Goal: Find specific page/section: Find specific page/section

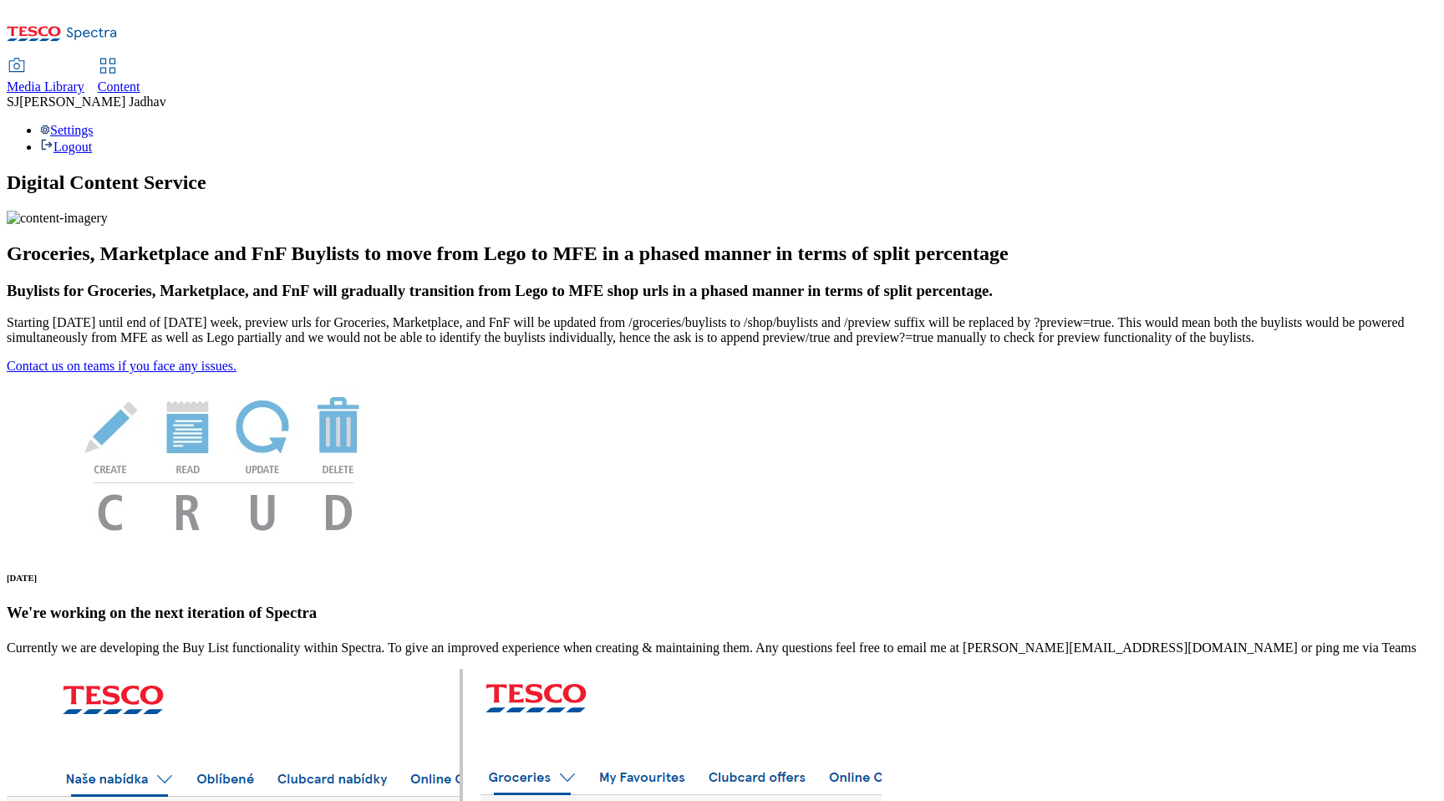
click at [84, 79] on span "Media Library" at bounding box center [46, 86] width 78 height 14
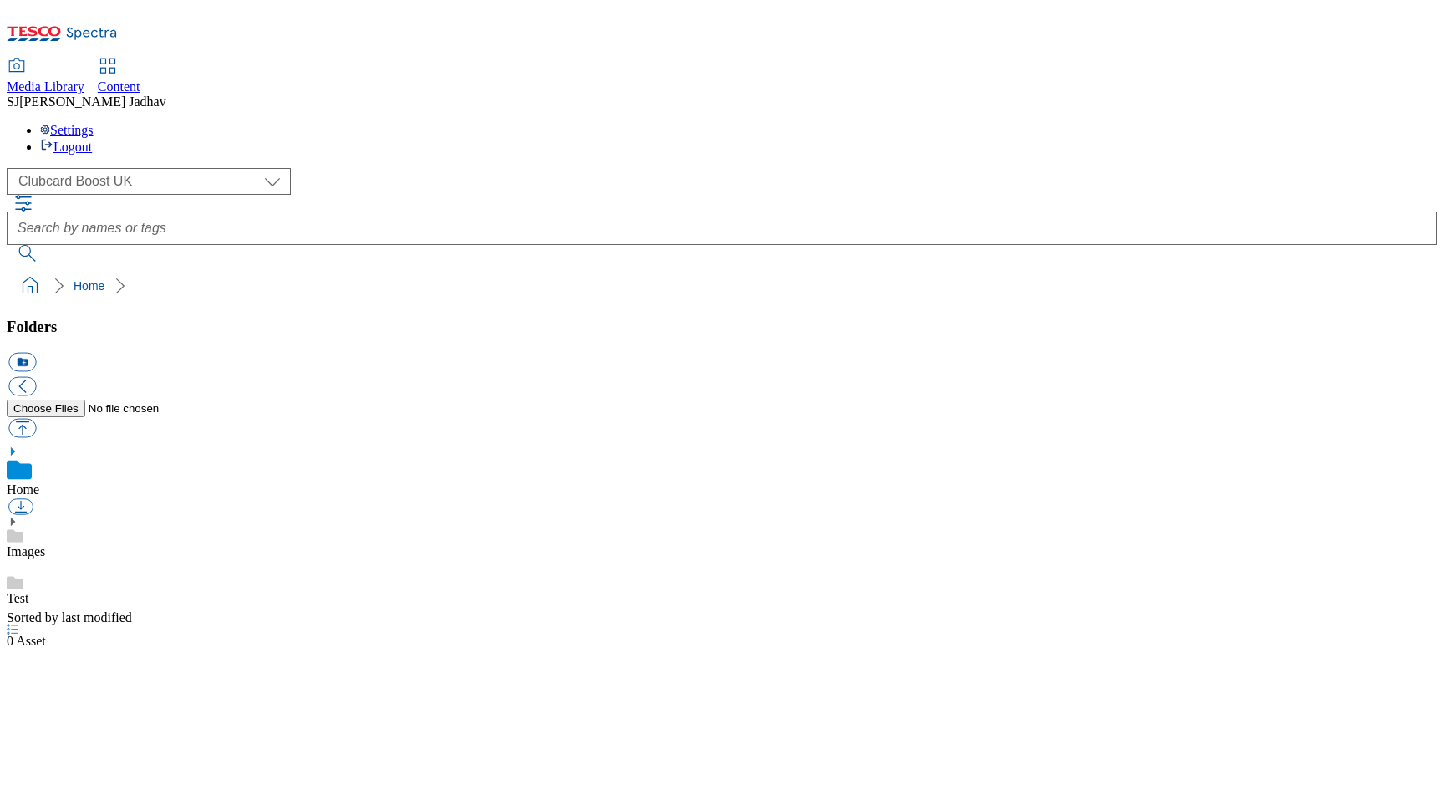
click at [140, 79] on span "Content" at bounding box center [119, 86] width 43 height 14
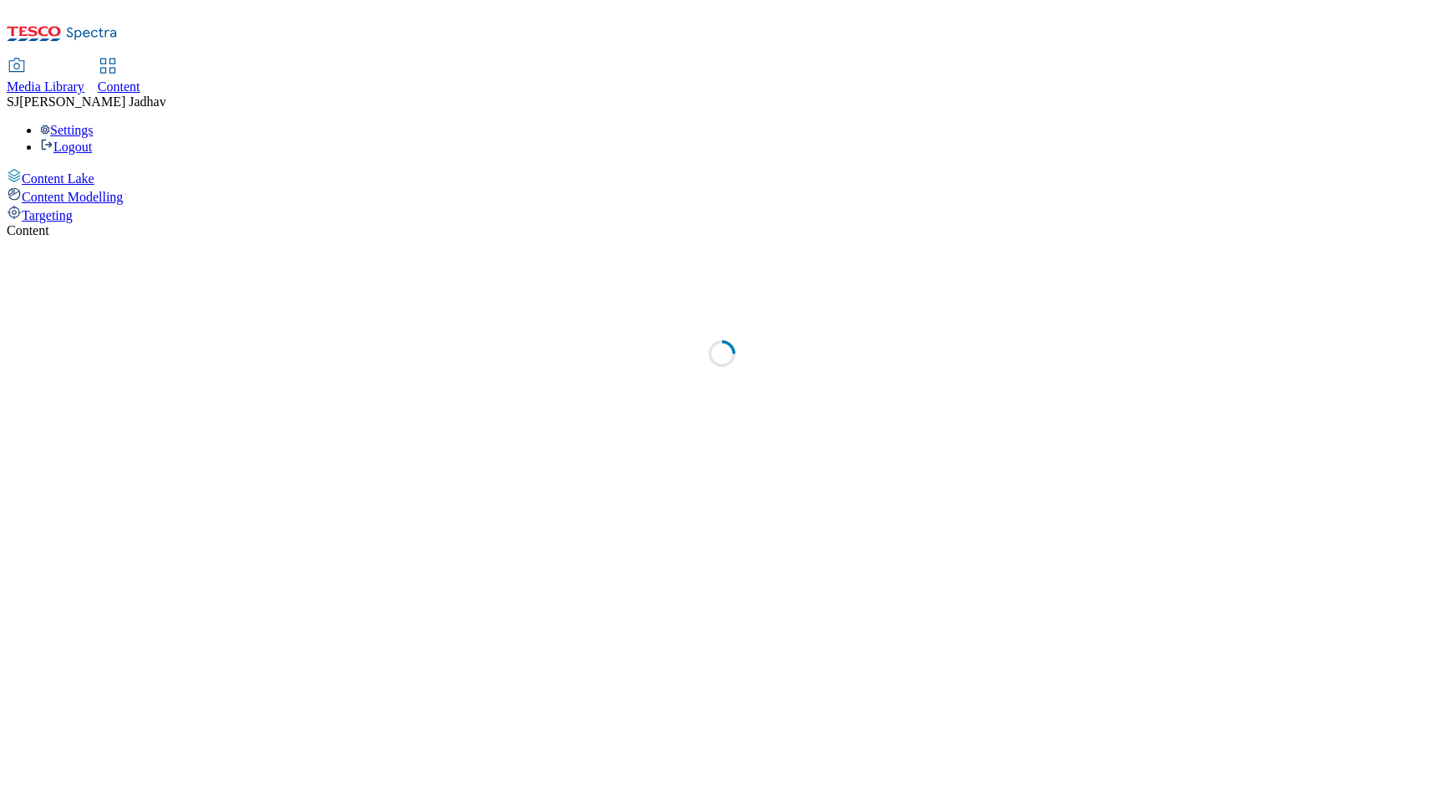
select select "ghs-uk"
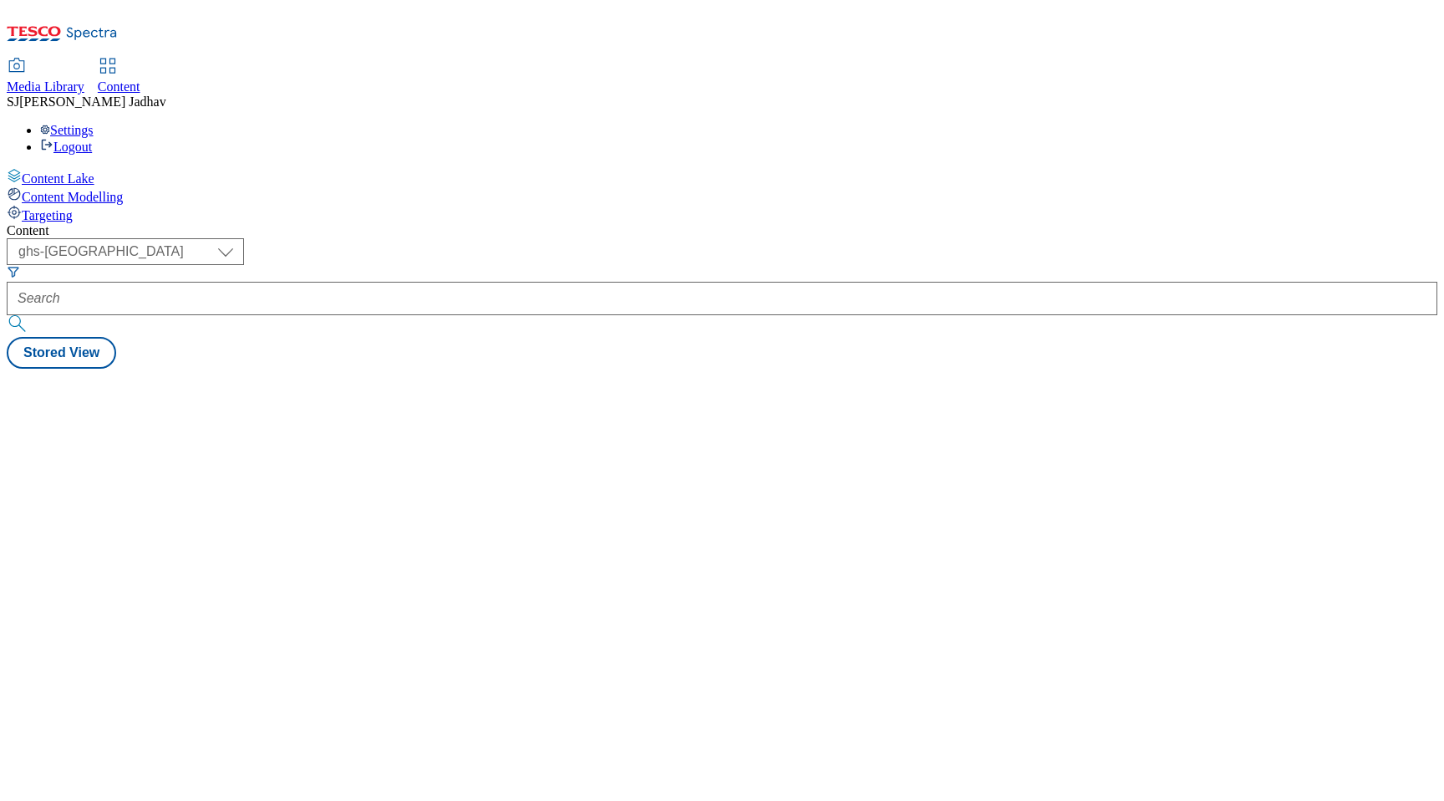
click at [84, 79] on span "Media Library" at bounding box center [46, 86] width 78 height 14
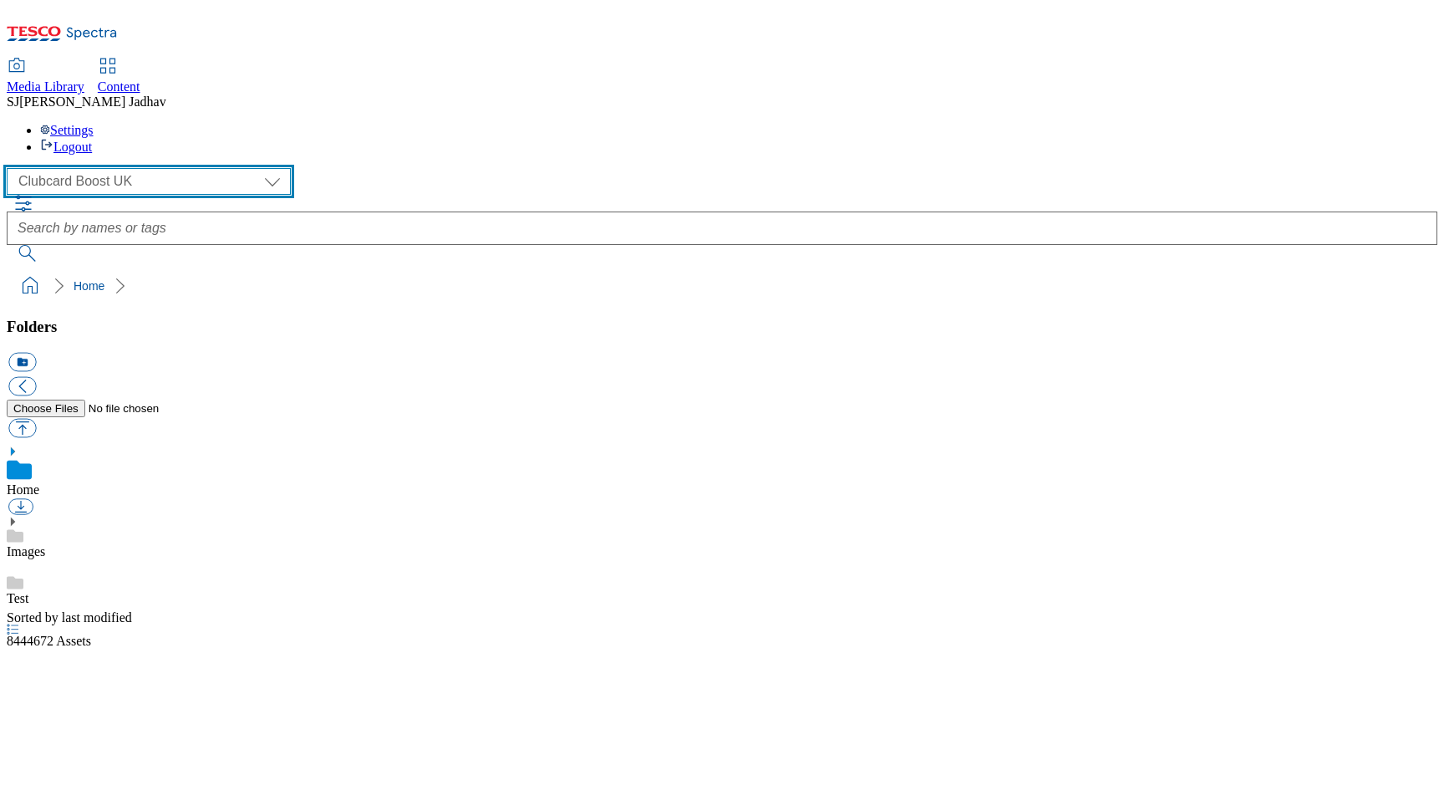
click at [130, 168] on select "Clubcard Boost UK Clubcard Marketing Dotcom UK Emails GHS Marketing UK GHS ROI …" at bounding box center [149, 181] width 284 height 27
select select "flare-ghs-mktg"
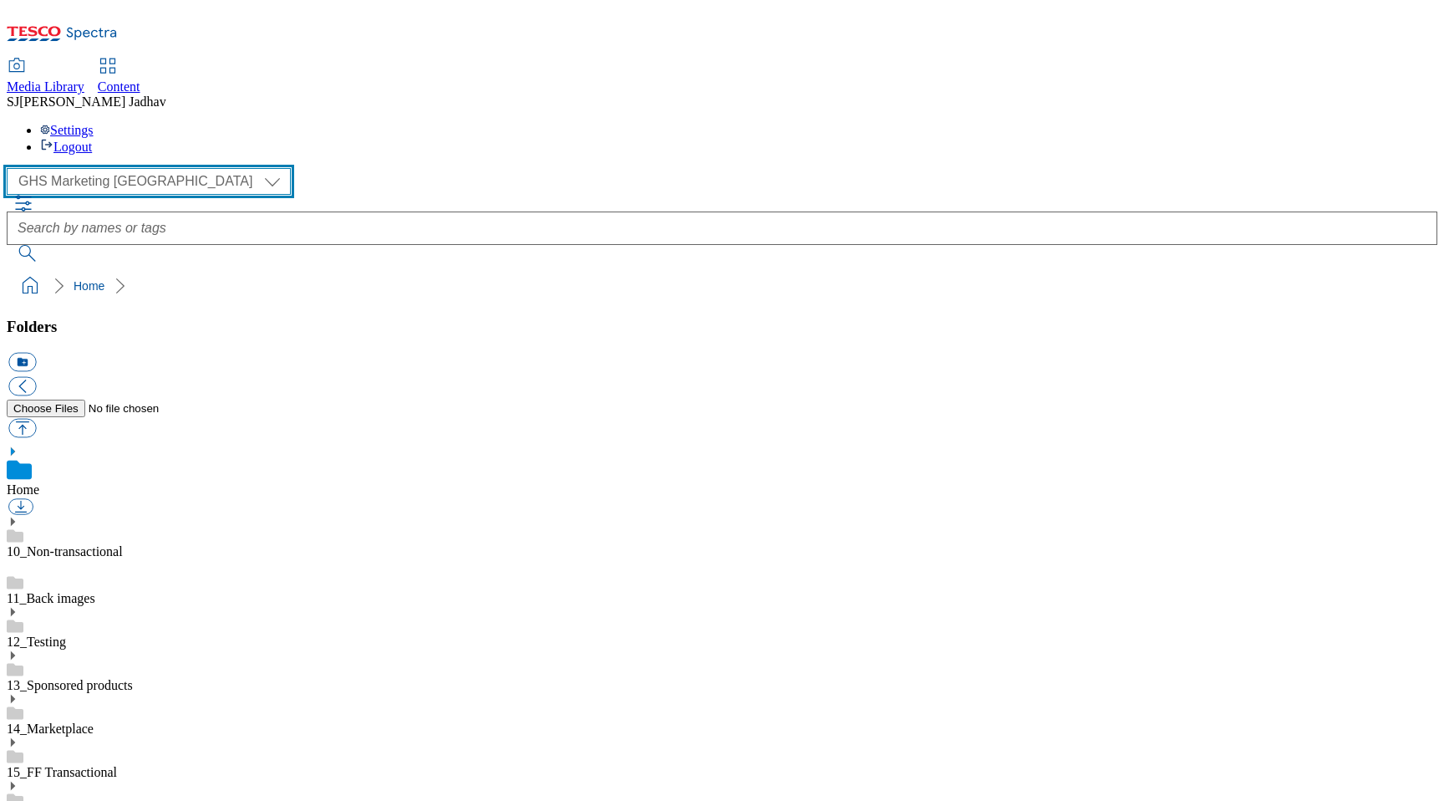
scroll to position [1, 0]
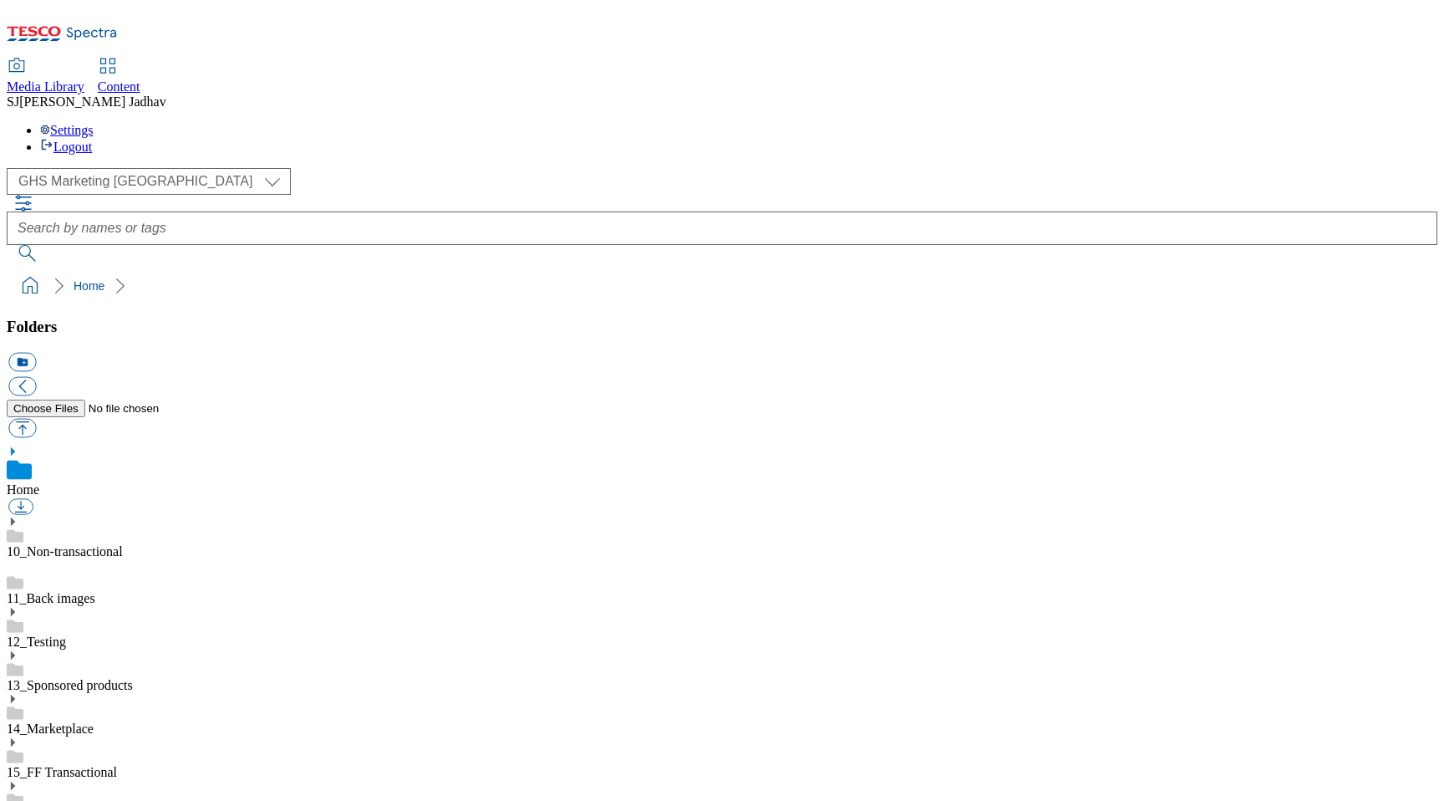
click at [18, 780] on icon at bounding box center [13, 786] width 12 height 12
